Goal: Entertainment & Leisure: Consume media (video, audio)

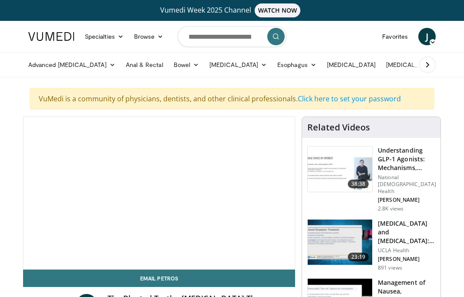
scroll to position [5, 0]
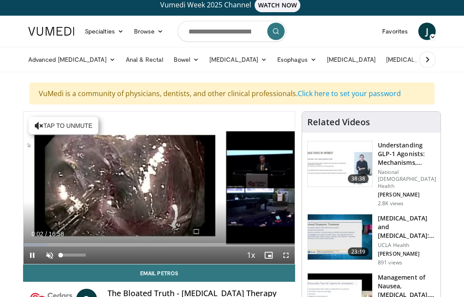
click at [47, 251] on span "Video Player" at bounding box center [49, 255] width 17 height 17
click at [287, 256] on span "Video Player" at bounding box center [285, 255] width 17 height 17
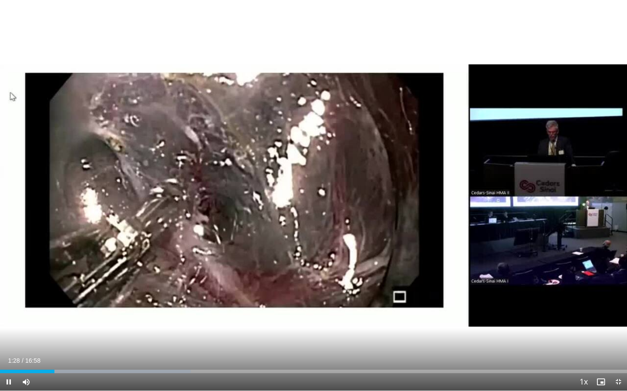
click at [464, 297] on span "Video Player" at bounding box center [617, 381] width 17 height 17
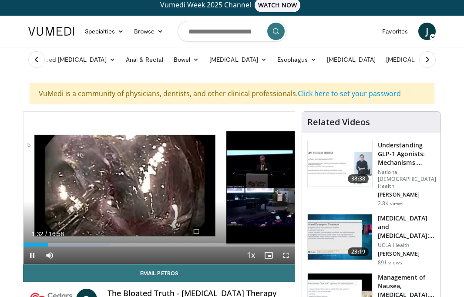
click at [284, 252] on span "Video Player" at bounding box center [285, 255] width 17 height 17
